Goal: Information Seeking & Learning: Find specific page/section

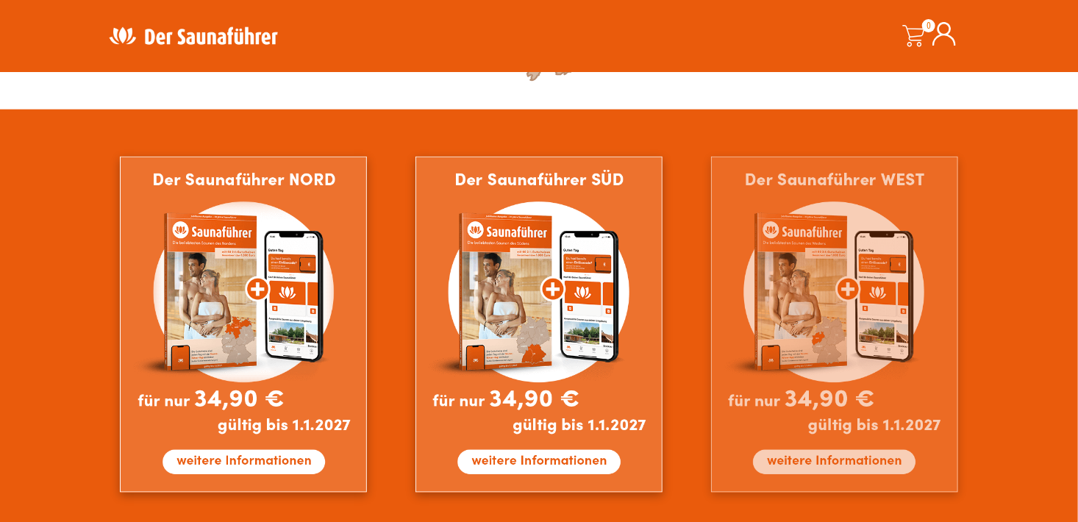
scroll to position [809, 0]
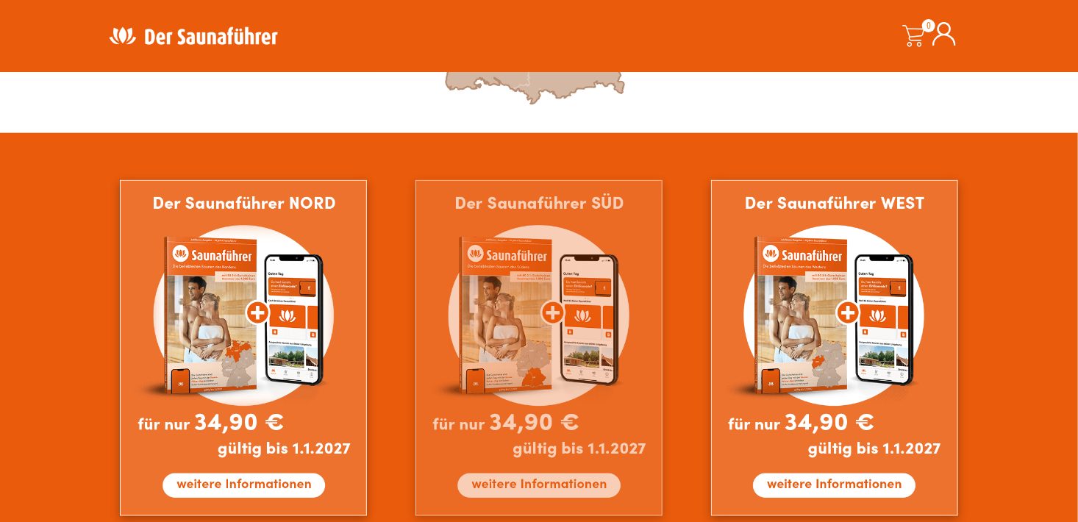
click at [518, 341] on img at bounding box center [538, 348] width 247 height 336
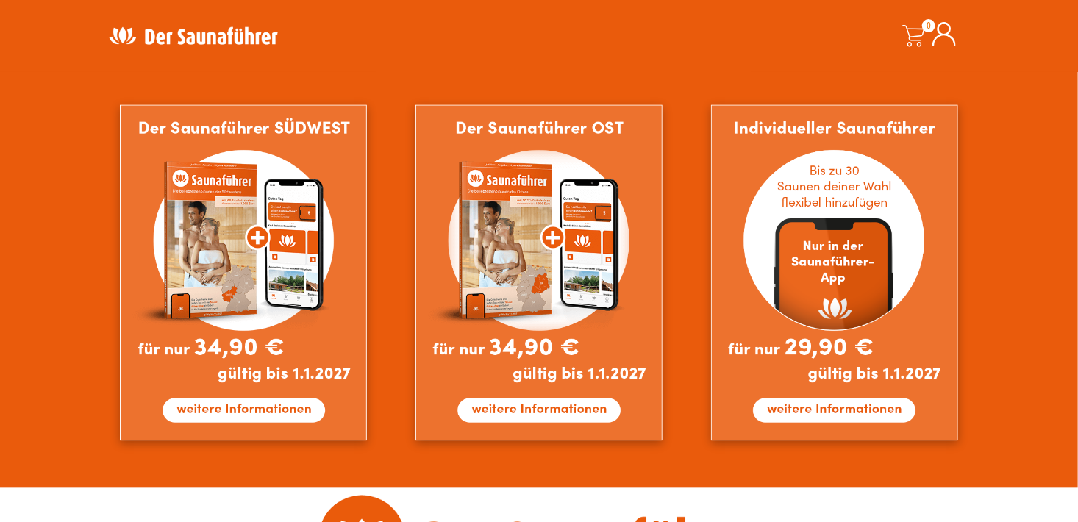
scroll to position [1250, 0]
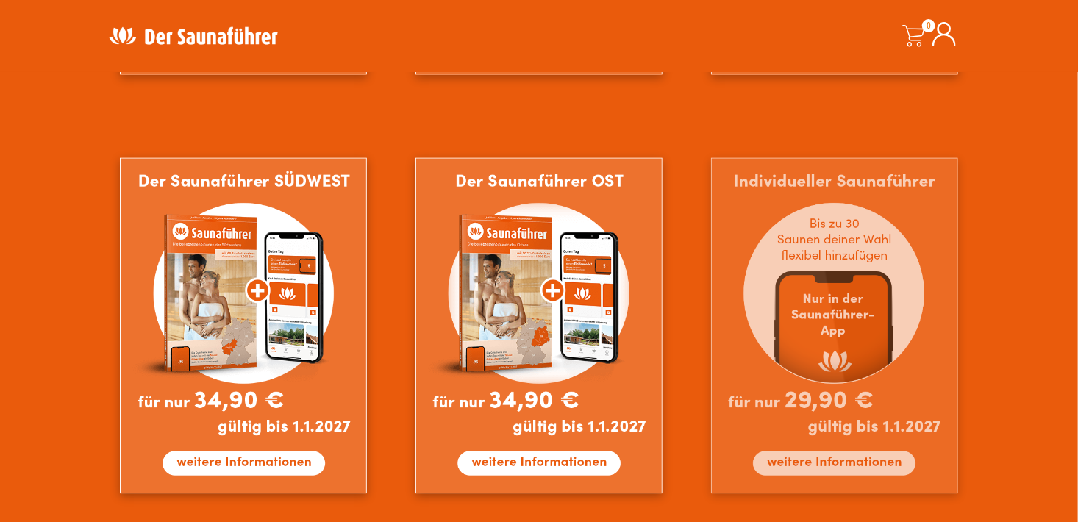
click at [845, 287] on img at bounding box center [834, 326] width 247 height 336
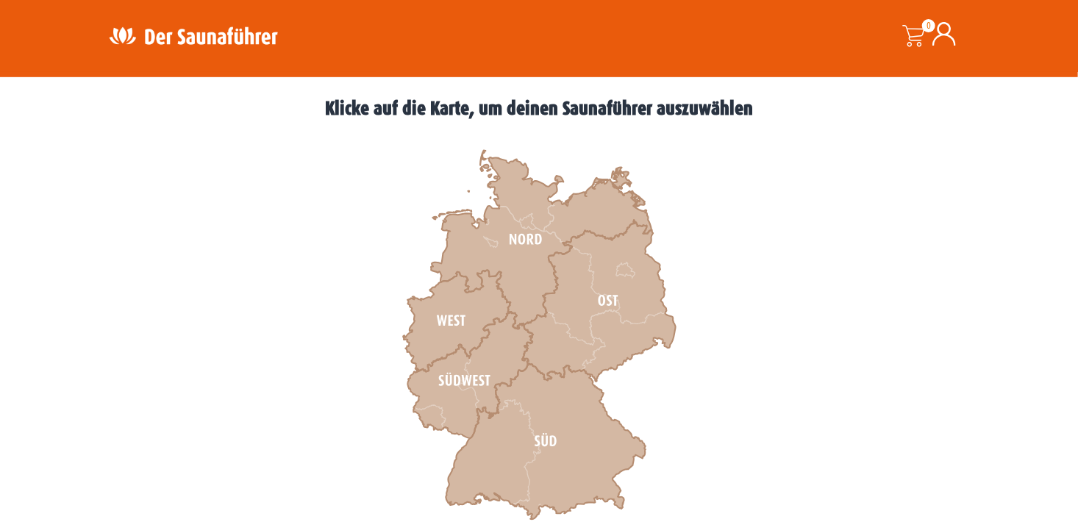
scroll to position [441, 0]
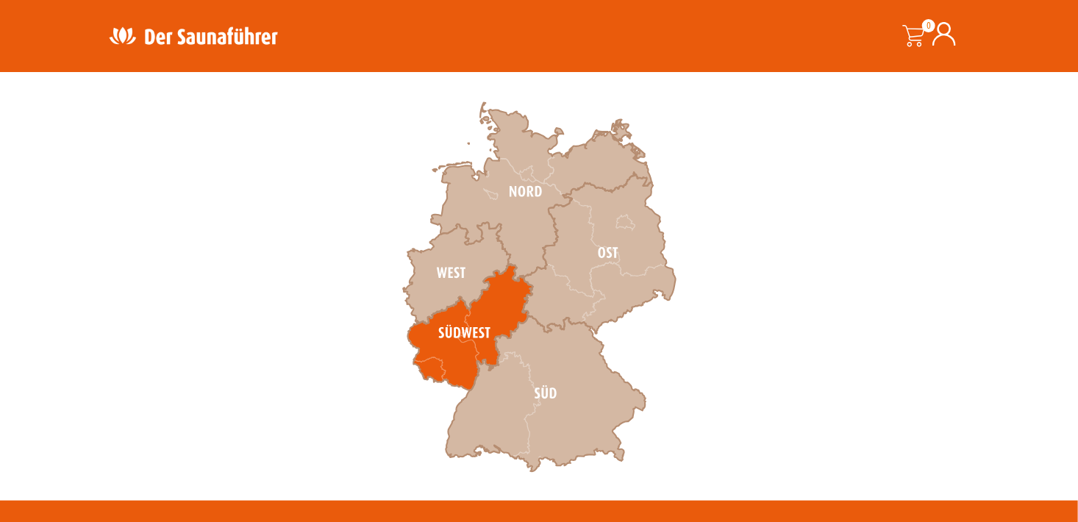
click at [476, 349] on icon at bounding box center [470, 328] width 125 height 126
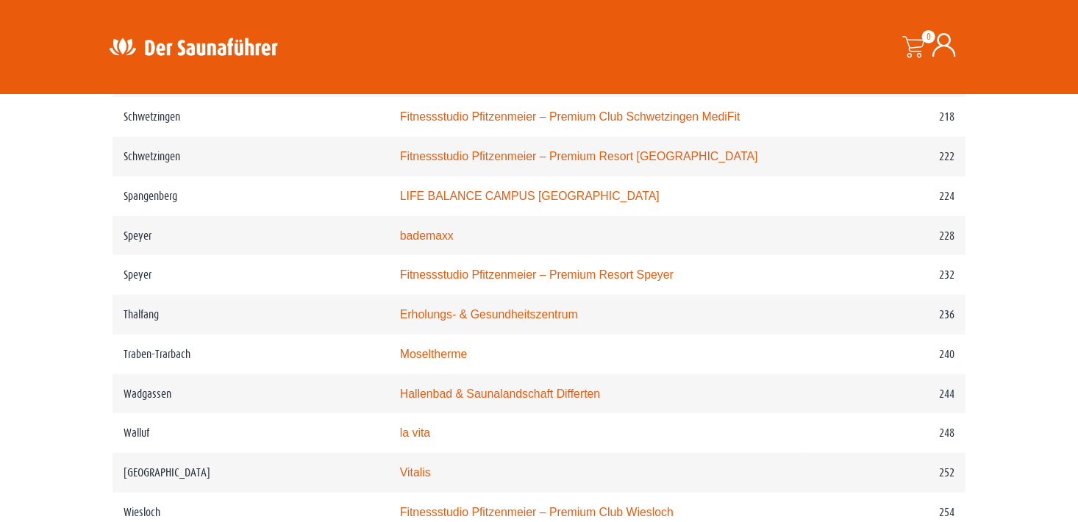
scroll to position [2941, 0]
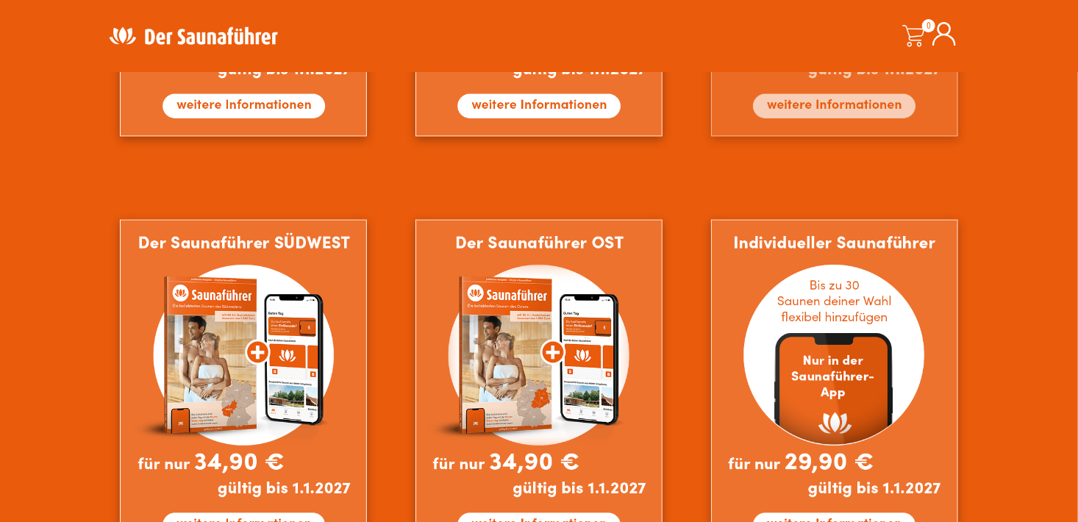
scroll to position [1397, 0]
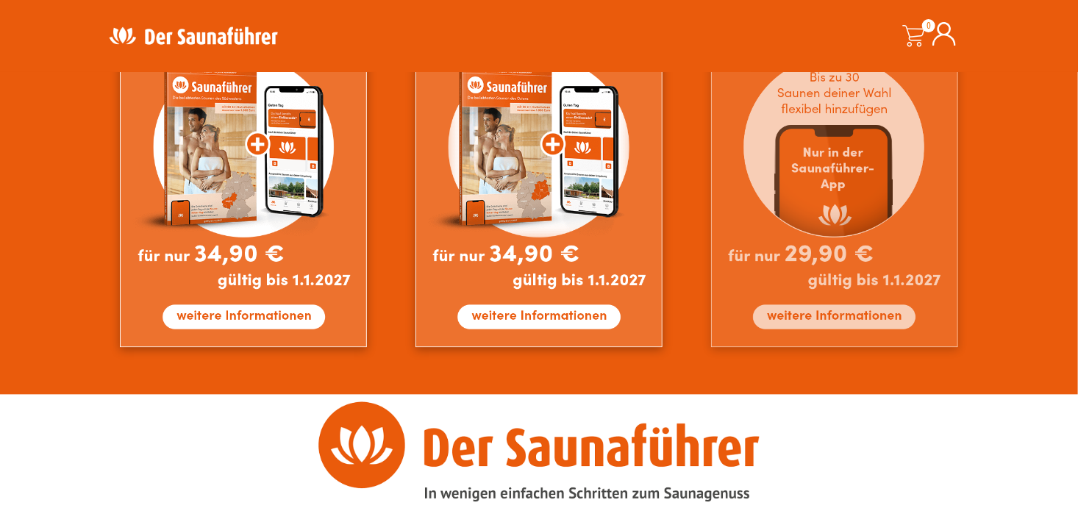
click at [835, 243] on img at bounding box center [834, 179] width 247 height 336
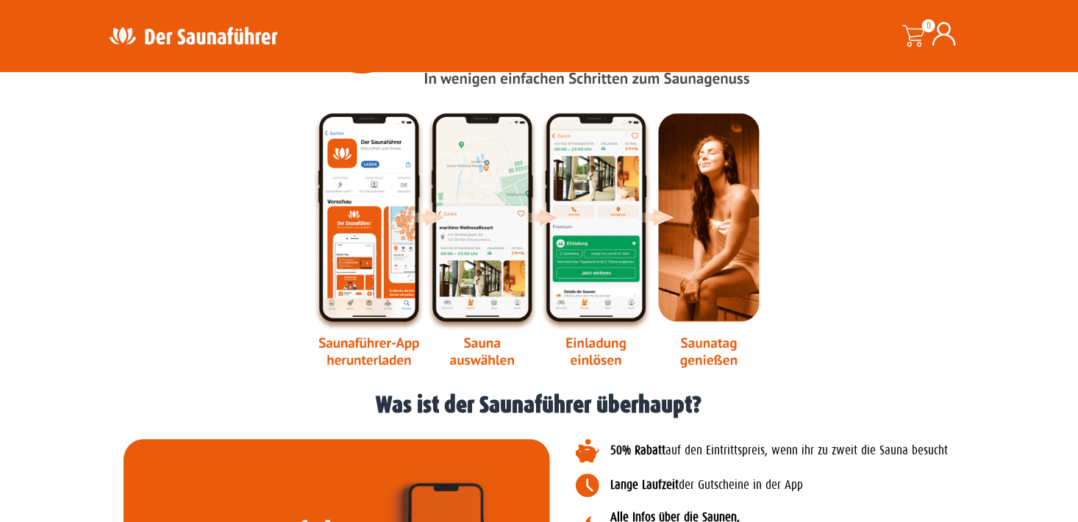
scroll to position [1838, 0]
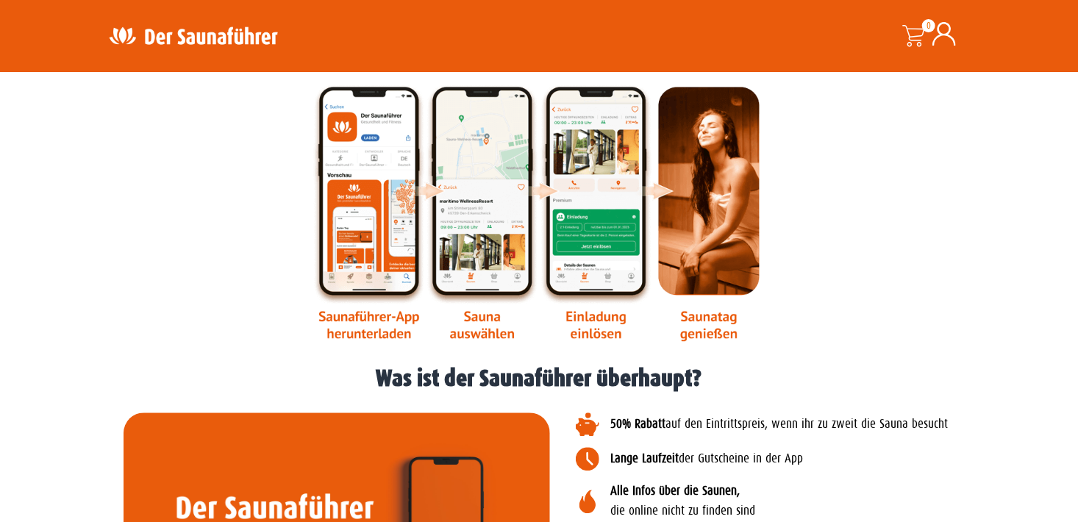
click at [584, 210] on img at bounding box center [538, 151] width 453 height 382
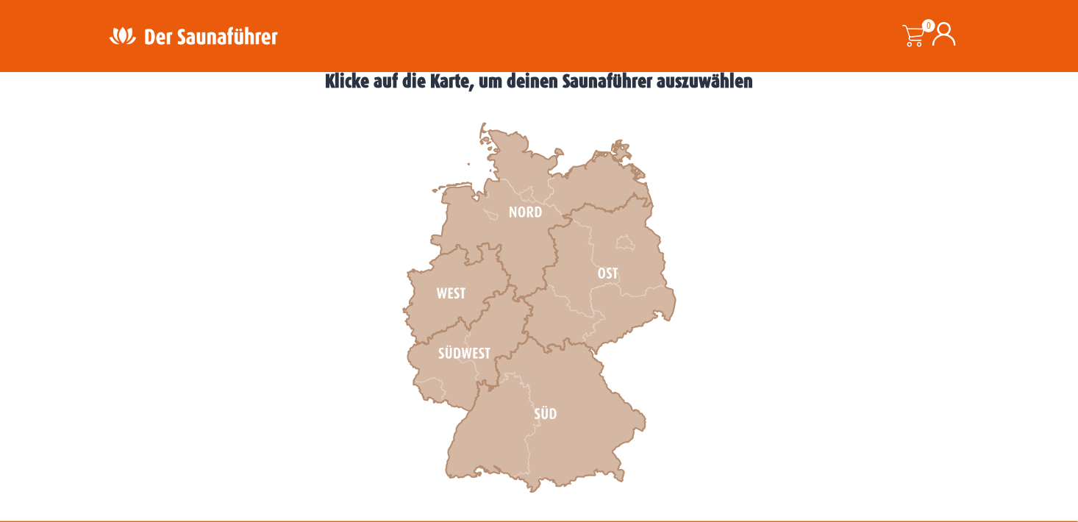
scroll to position [441, 0]
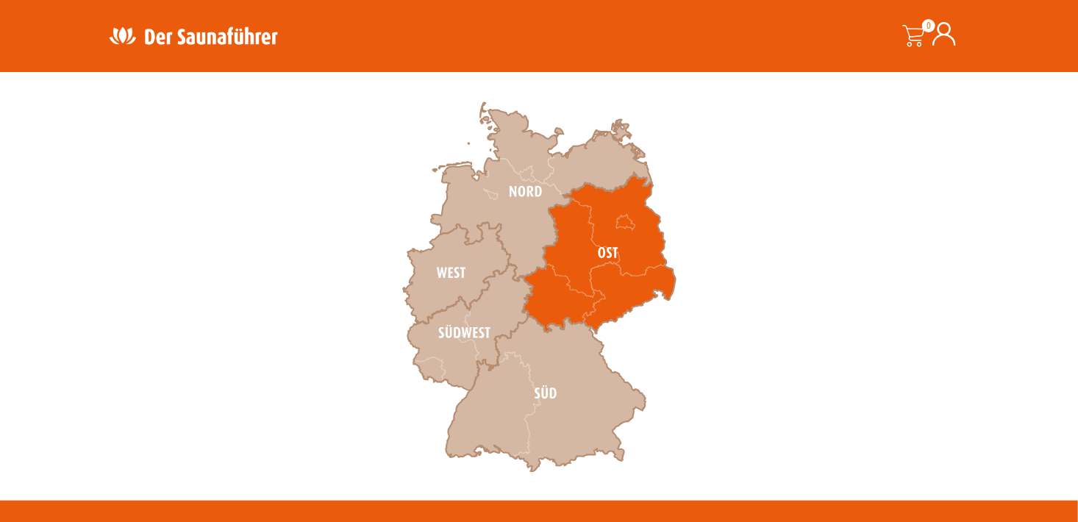
click at [600, 285] on icon at bounding box center [599, 253] width 153 height 161
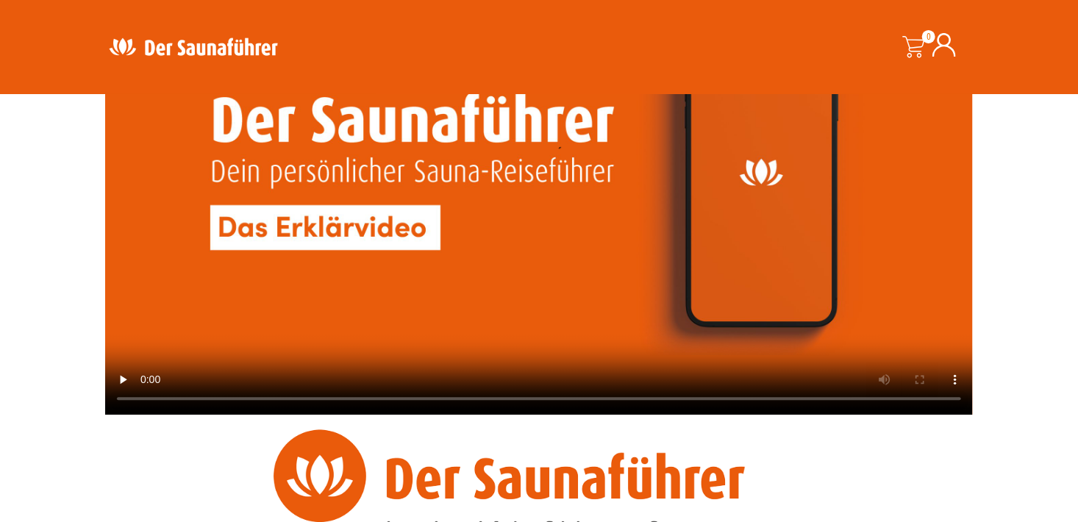
scroll to position [1323, 0]
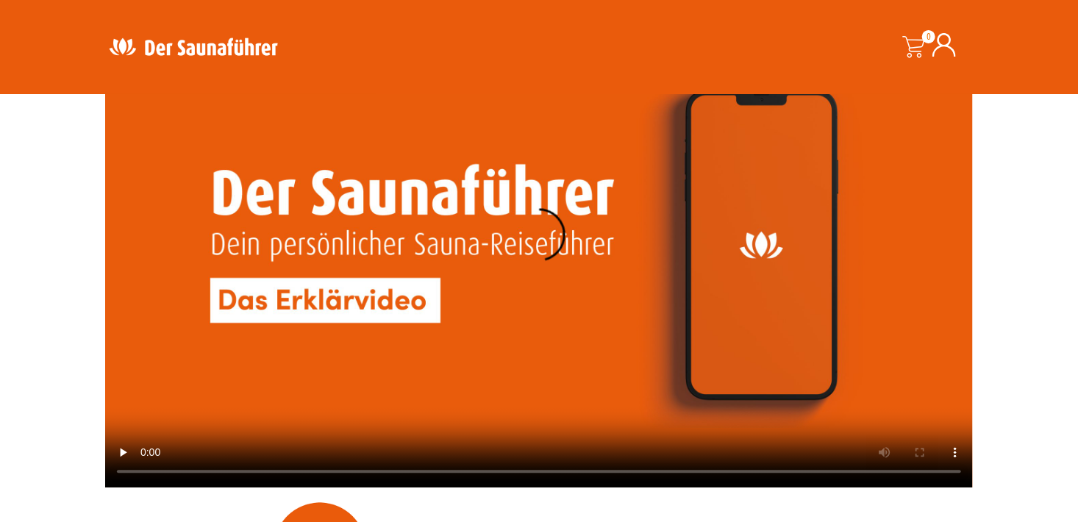
click at [376, 306] on video at bounding box center [539, 244] width 868 height 488
click at [801, 207] on video at bounding box center [539, 244] width 868 height 488
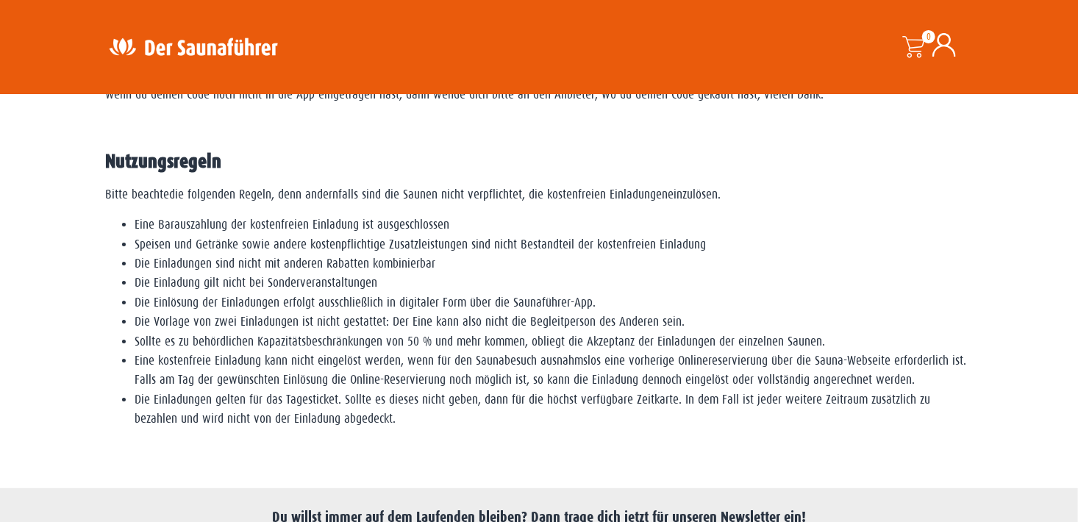
scroll to position [2647, 0]
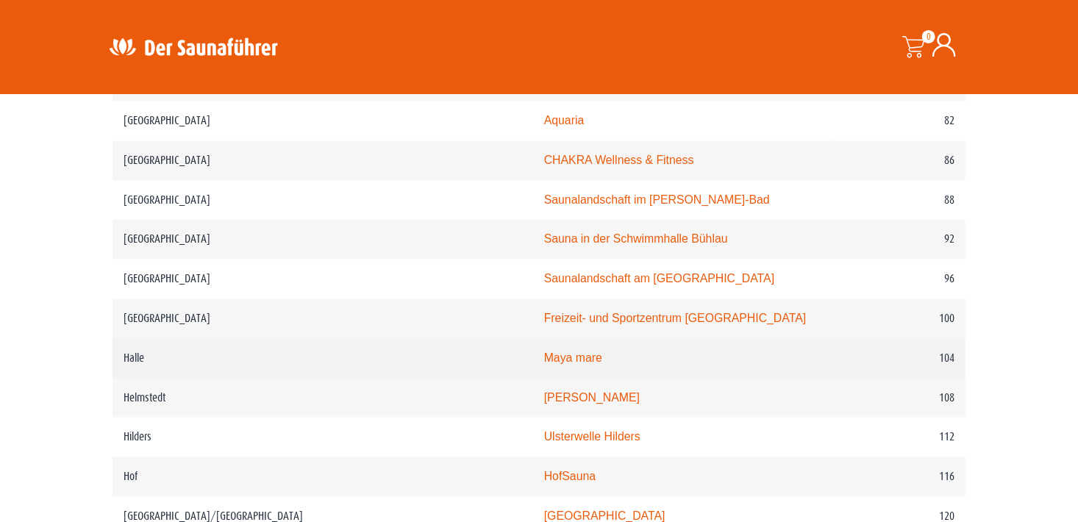
scroll to position [1029, 0]
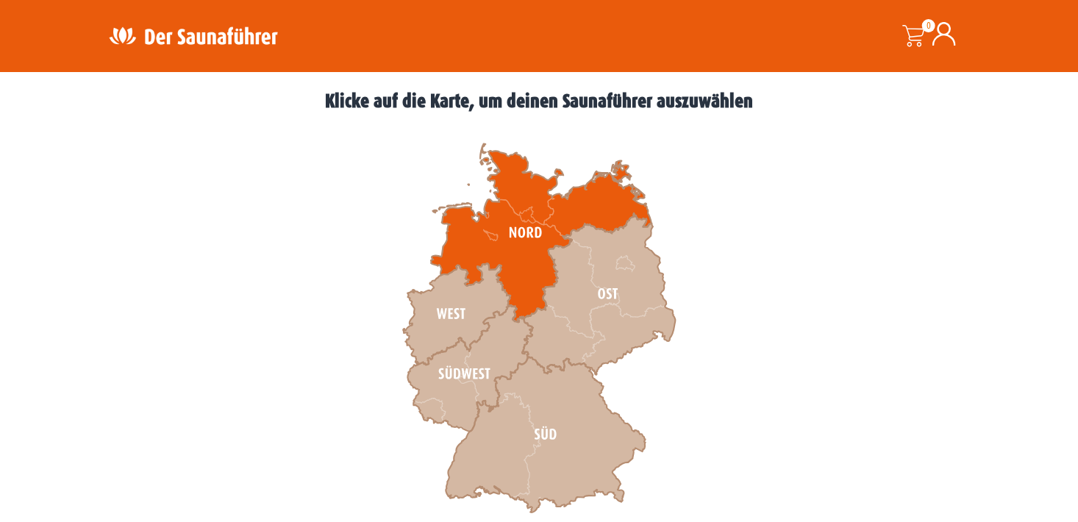
drag, startPoint x: 0, startPoint y: 0, endPoint x: 519, endPoint y: 263, distance: 582.0
click at [519, 263] on icon at bounding box center [541, 233] width 221 height 179
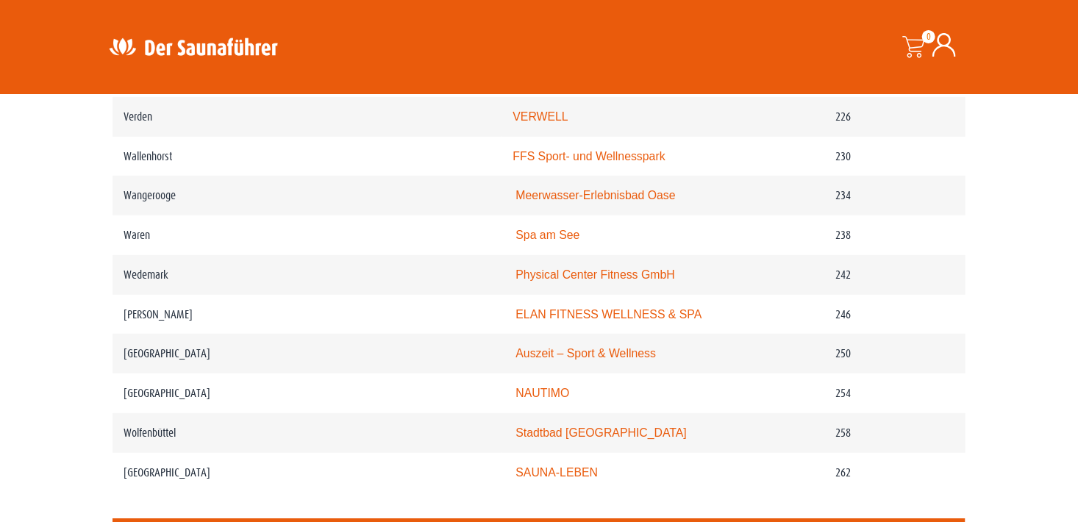
scroll to position [3015, 0]
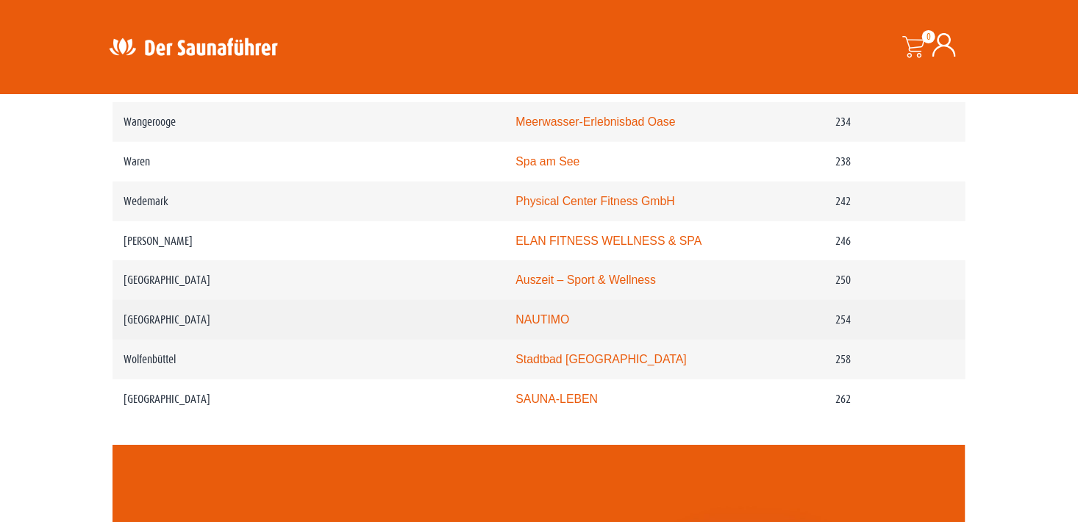
click at [551, 310] on td "NAUTIMO" at bounding box center [663, 320] width 323 height 40
click at [551, 313] on link "NAUTIMO" at bounding box center [543, 319] width 54 height 12
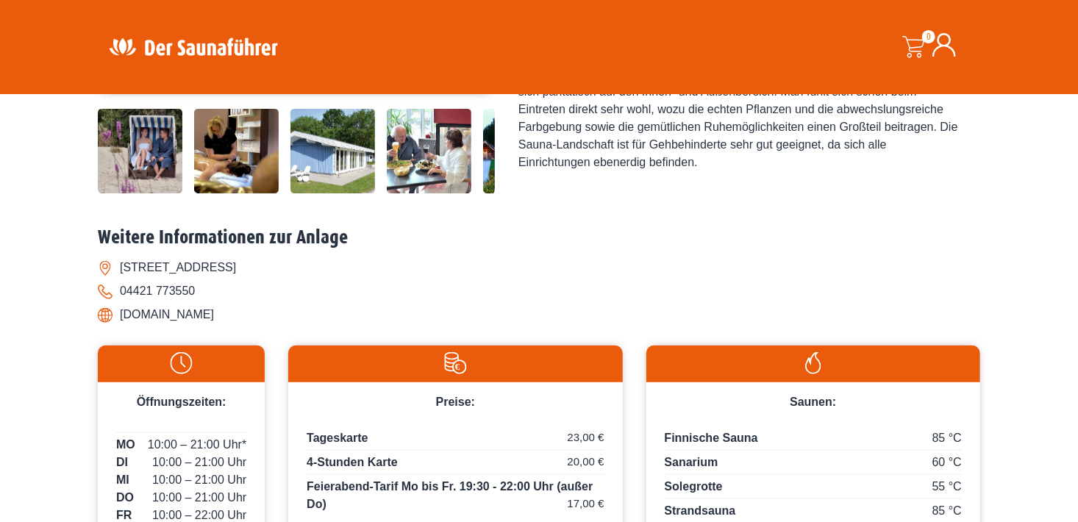
scroll to position [221, 0]
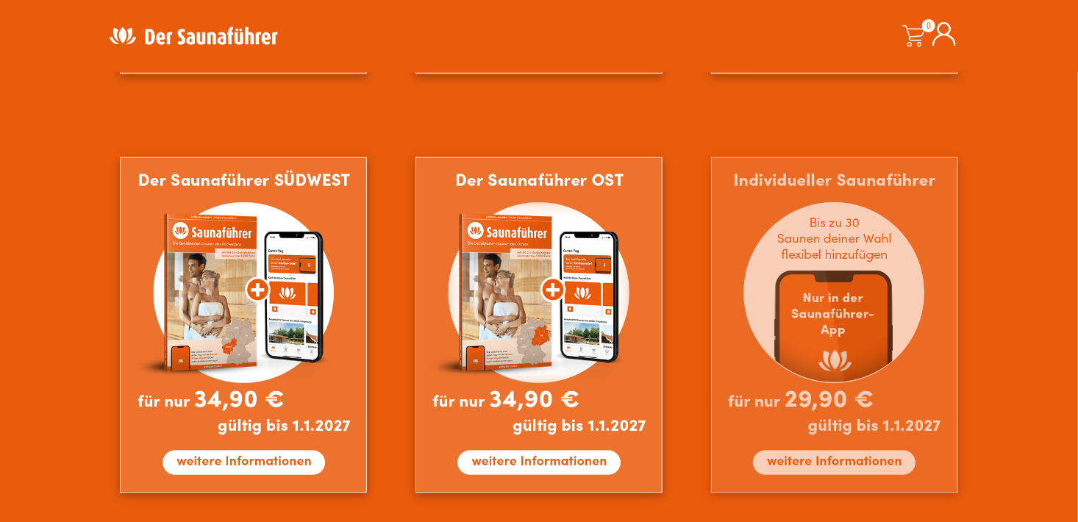
scroll to position [1250, 0]
click at [823, 331] on img at bounding box center [834, 326] width 247 height 336
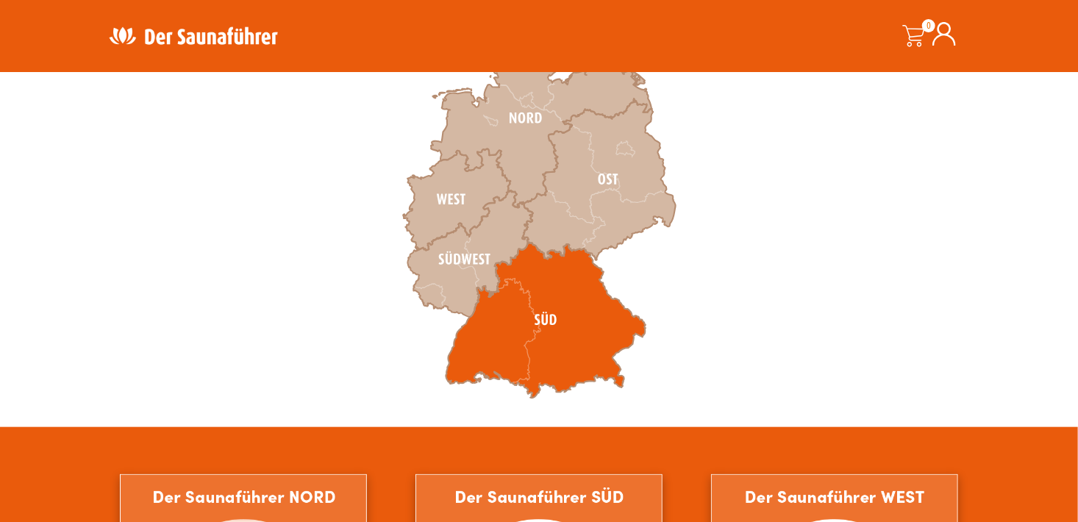
click at [540, 326] on icon at bounding box center [546, 321] width 200 height 156
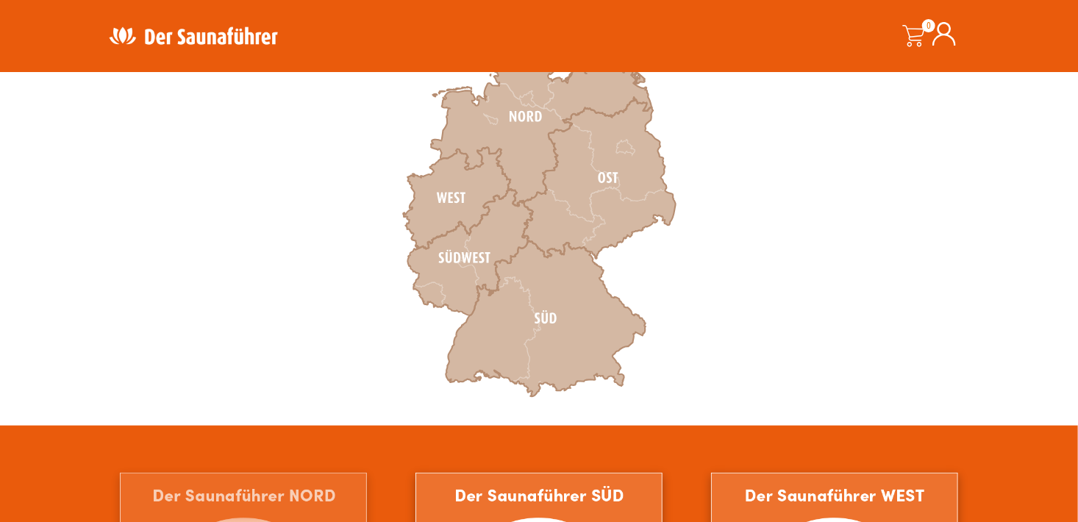
scroll to position [515, 0]
